Goal: Transaction & Acquisition: Download file/media

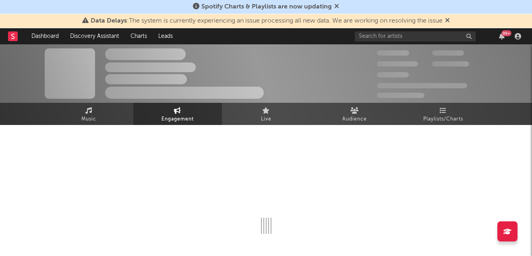
select select "1w"
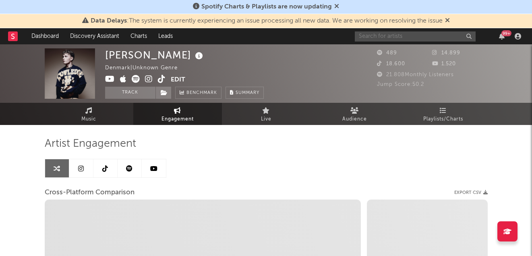
click at [385, 34] on input "text" at bounding box center [415, 36] width 121 height 10
click at [265, 70] on div "[PERSON_NAME] | Unknown Genre Edit Track Benchmark Summary" at bounding box center [236, 73] width 262 height 50
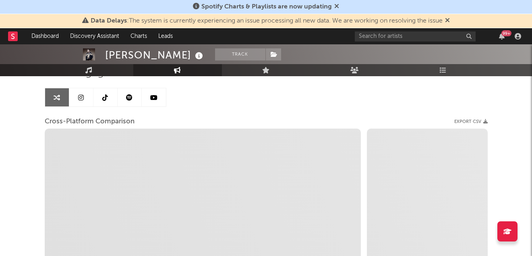
scroll to position [71, 0]
select select "1m"
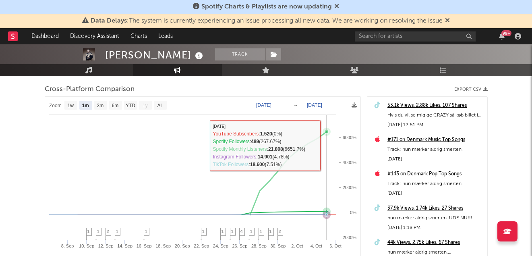
scroll to position [104, 0]
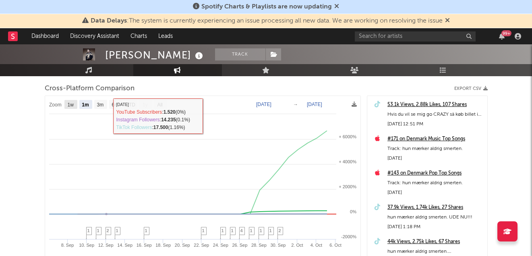
click at [68, 104] on text "1w" at bounding box center [70, 105] width 6 height 6
select select "1w"
type input "[DATE]"
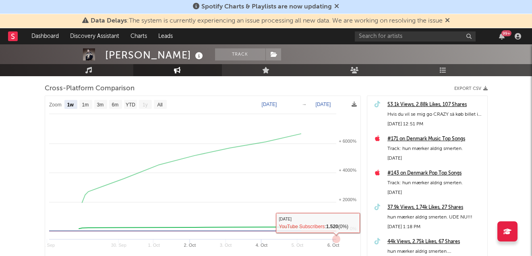
select select "1w"
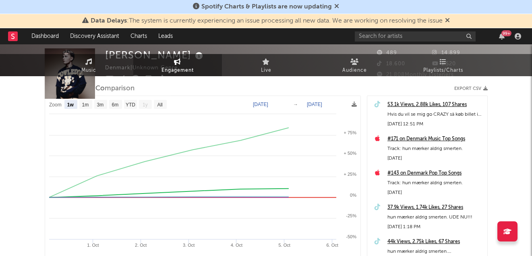
scroll to position [0, 0]
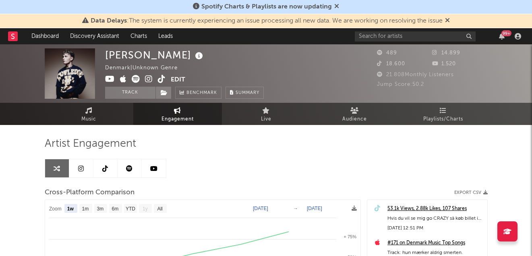
click at [411, 85] on span "Jump Score: 50.2" at bounding box center [400, 84] width 47 height 5
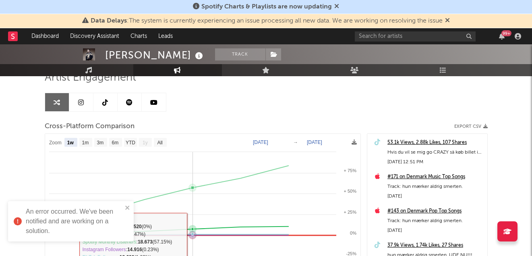
scroll to position [1, 0]
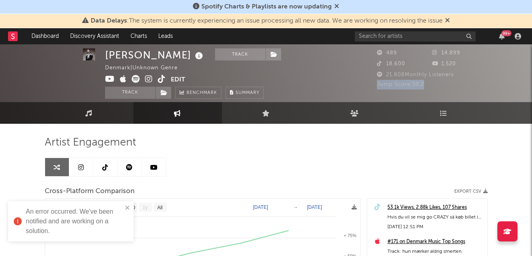
click at [107, 166] on icon at bounding box center [105, 167] width 6 height 6
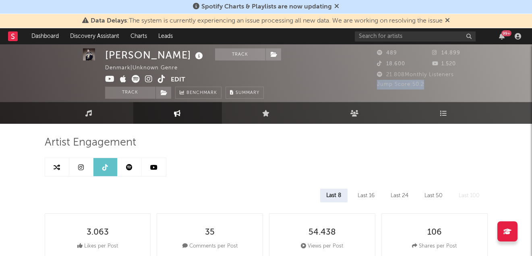
select select "6m"
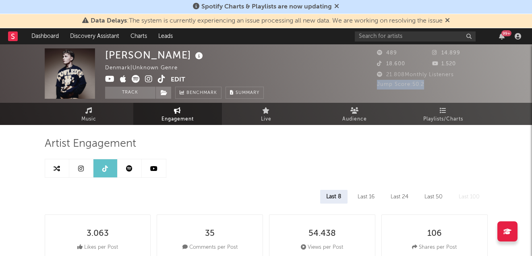
click at [73, 169] on link at bounding box center [81, 168] width 24 height 18
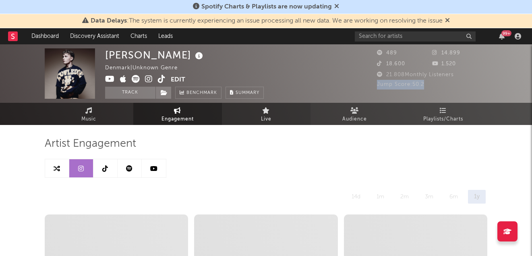
select select "6m"
click at [330, 115] on link "Audience" at bounding box center [355, 114] width 89 height 22
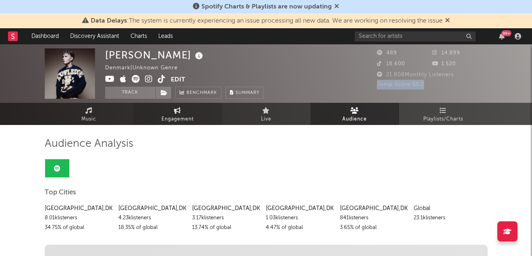
click at [181, 107] on link "Engagement" at bounding box center [177, 114] width 89 height 22
select select "1w"
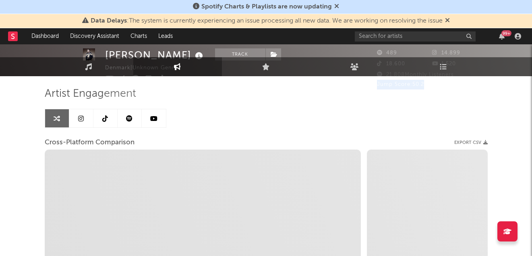
select select "1m"
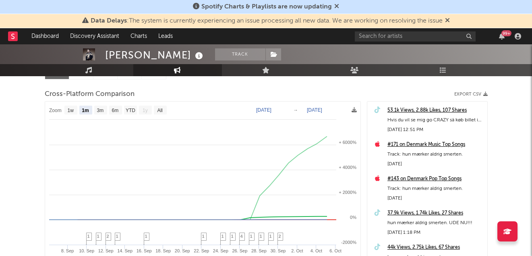
scroll to position [100, 0]
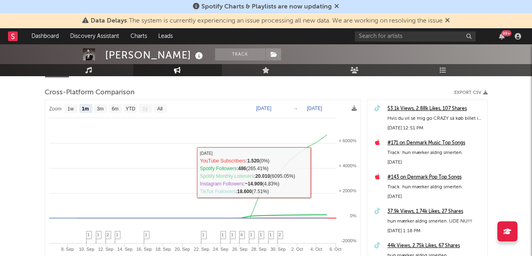
click at [483, 97] on div "Cross-Platform Comparison Export CSV" at bounding box center [266, 93] width 443 height 14
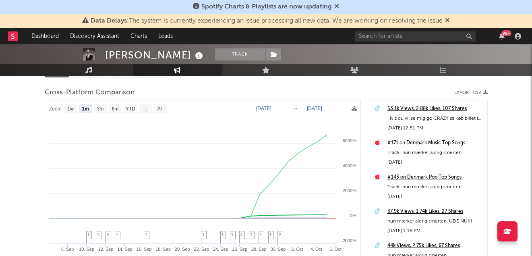
click at [483, 93] on icon "button" at bounding box center [485, 92] width 4 height 4
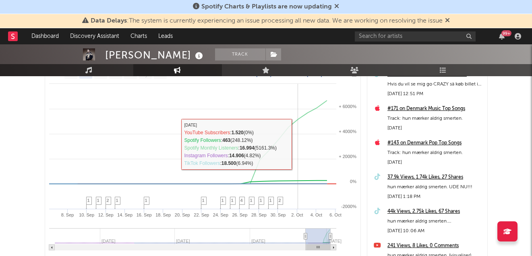
scroll to position [127, 0]
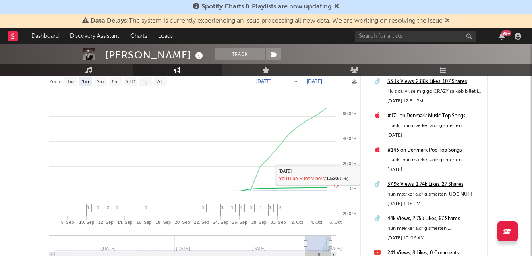
click at [353, 76] on rect at bounding box center [202, 178] width 315 height 211
click at [353, 80] on icon at bounding box center [354, 81] width 5 height 5
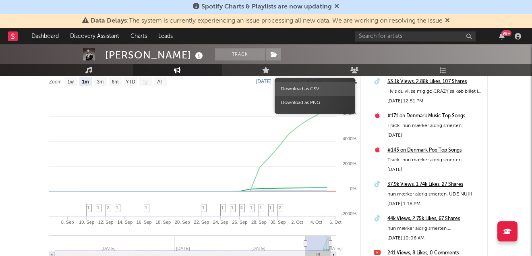
click at [322, 93] on span "Download as CSV" at bounding box center [315, 89] width 81 height 14
